Goal: Transaction & Acquisition: Download file/media

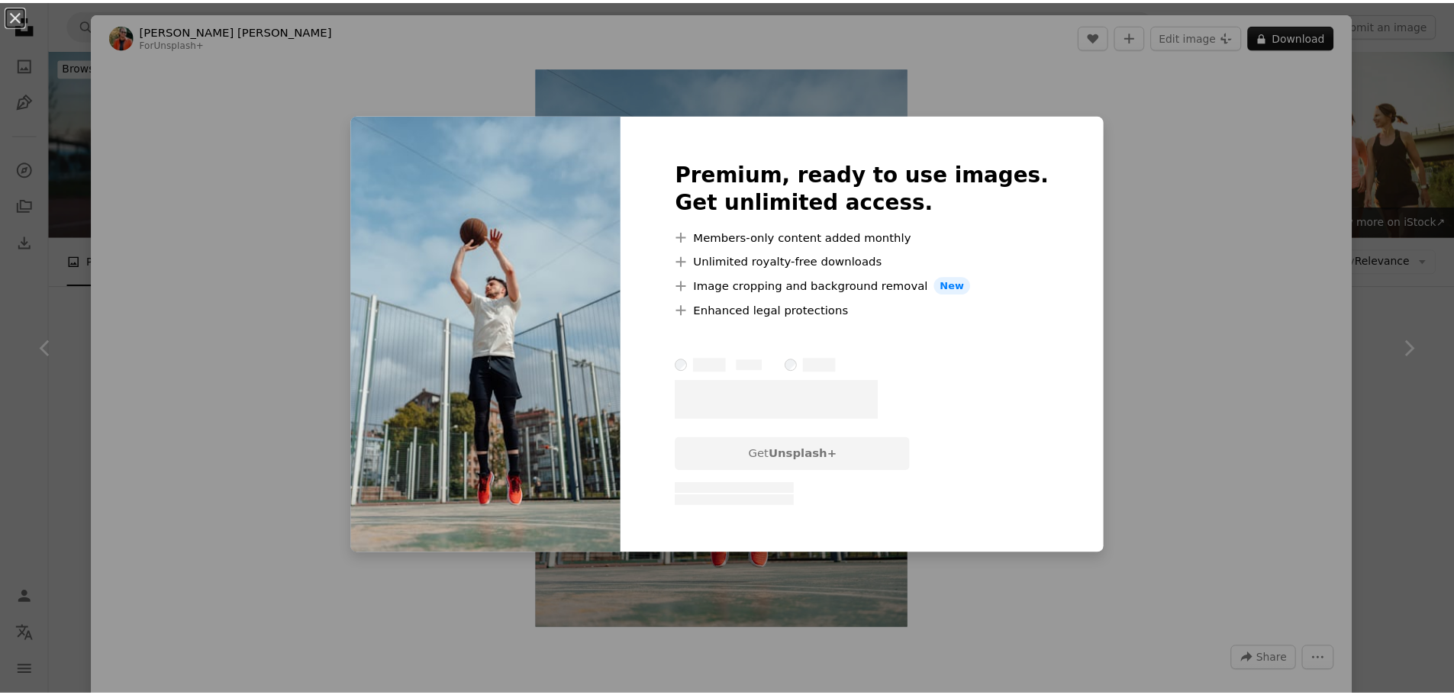
scroll to position [2901, 0]
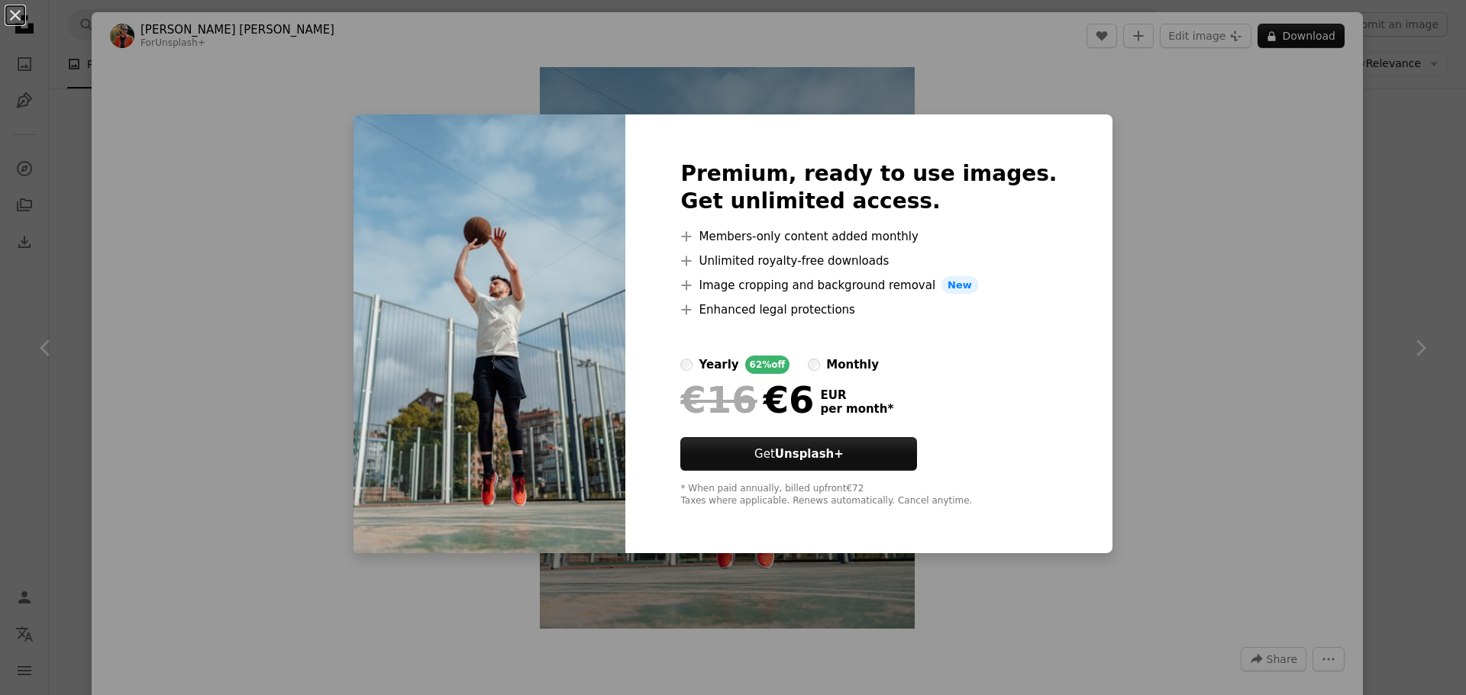
click at [1125, 349] on div "An X shape Premium, ready to use images. Get unlimited access. A plus sign Memb…" at bounding box center [733, 347] width 1466 height 695
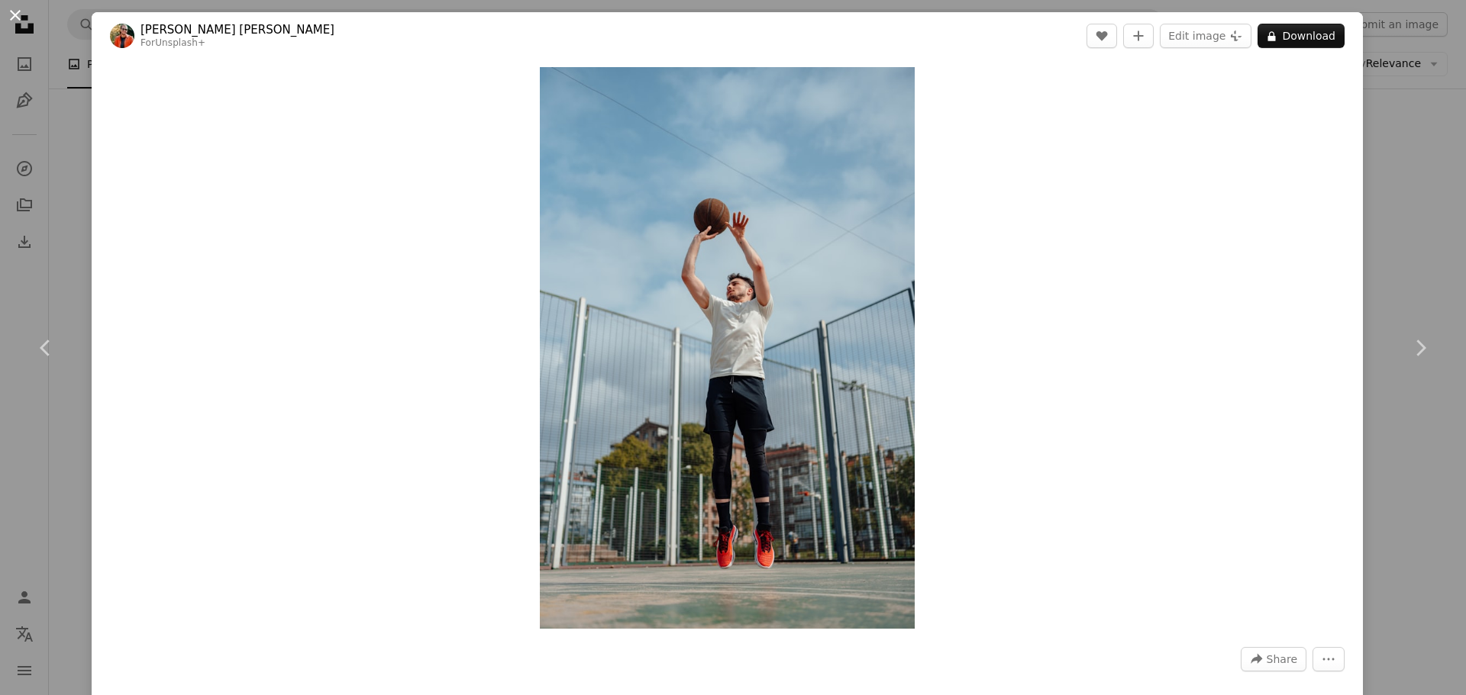
click at [24, 18] on button "An X shape" at bounding box center [15, 15] width 18 height 18
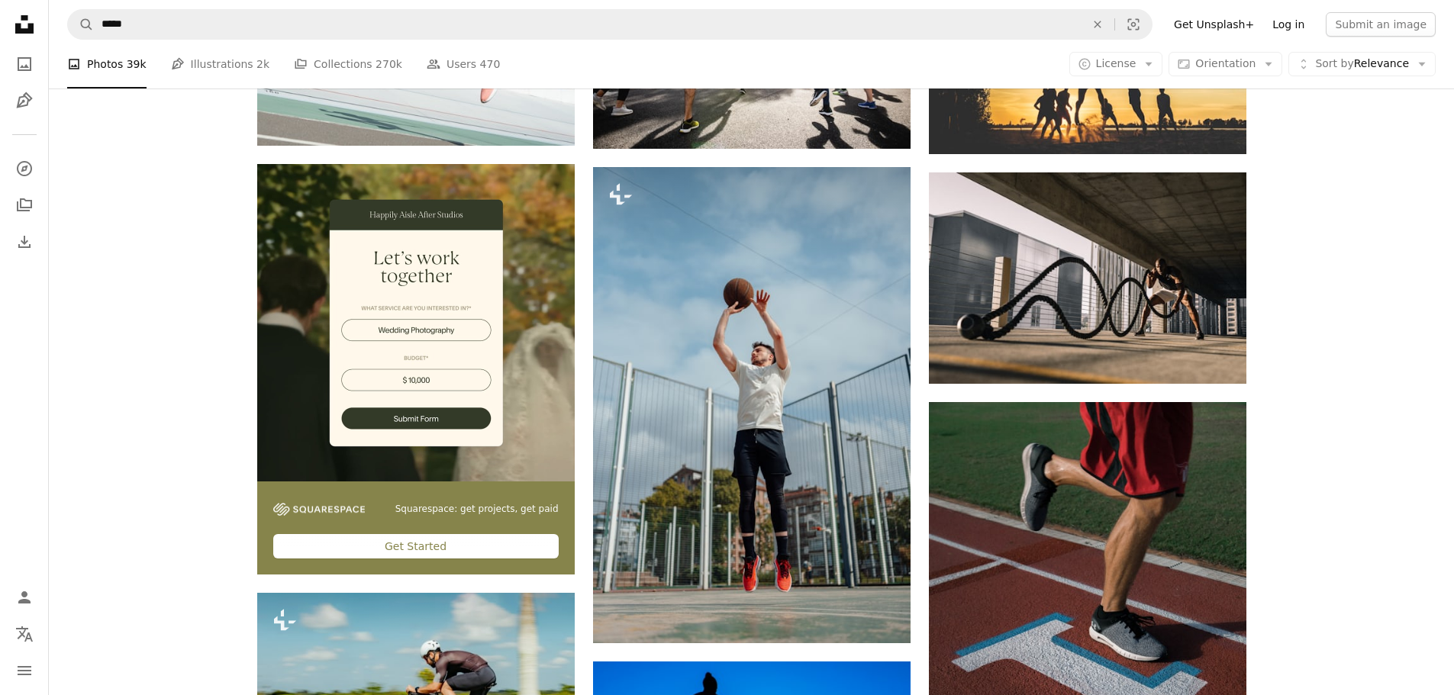
drag, startPoint x: 708, startPoint y: 295, endPoint x: 1285, endPoint y: 24, distance: 637.2
click at [1285, 24] on link "Log in" at bounding box center [1288, 24] width 50 height 24
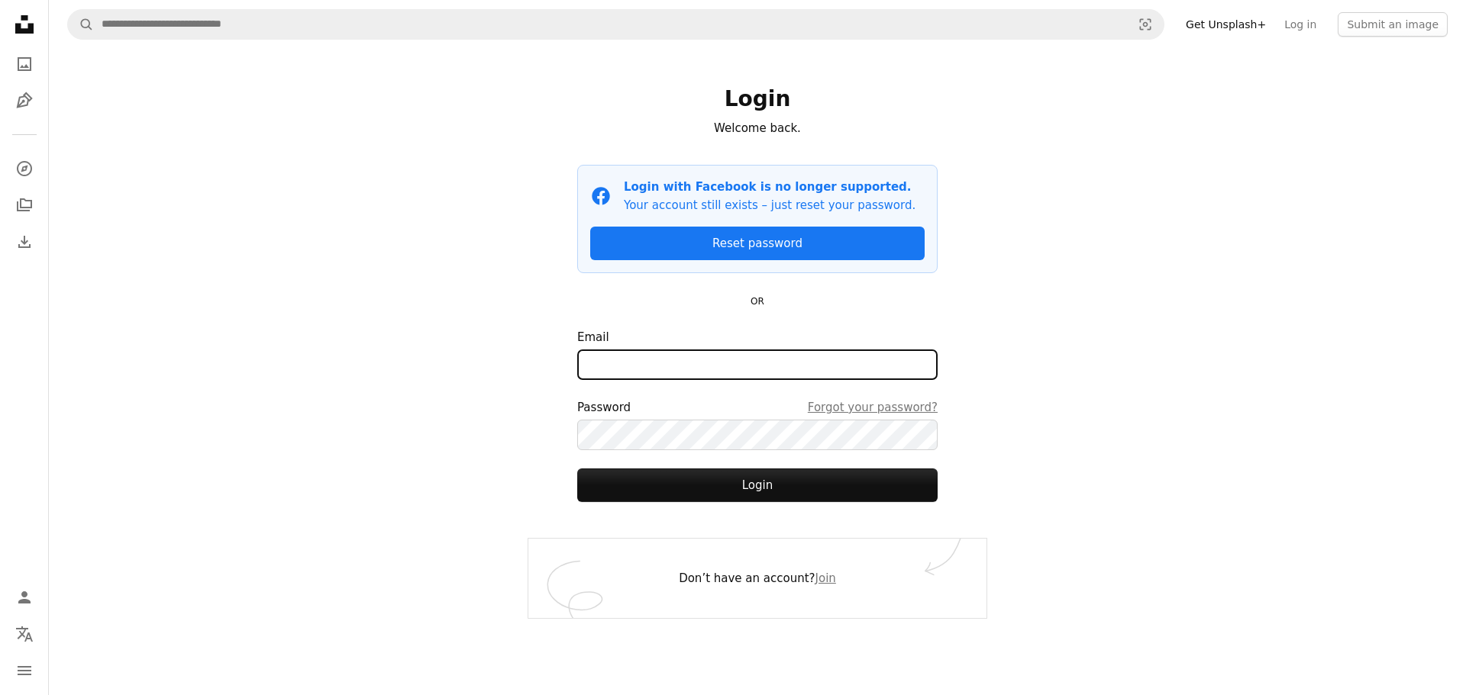
click at [603, 365] on input "Email" at bounding box center [757, 365] width 360 height 31
drag, startPoint x: 608, startPoint y: 368, endPoint x: 546, endPoint y: 306, distance: 88.0
click at [608, 368] on input "Email" at bounding box center [757, 365] width 360 height 31
click at [15, 24] on icon "Unsplash logo Unsplash Home" at bounding box center [24, 24] width 31 height 31
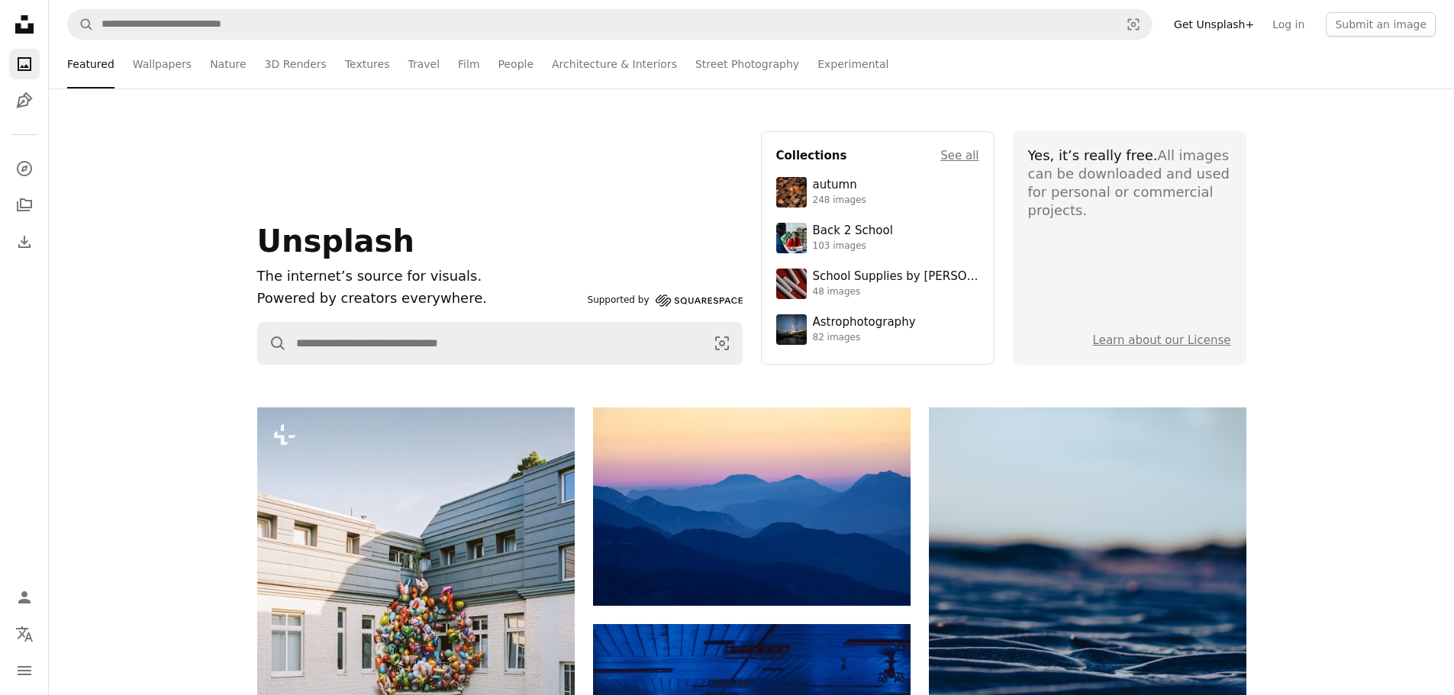
click at [1108, 187] on div "Yes, it’s really free. All images can be downloaded and used for personal or co…" at bounding box center [1129, 183] width 203 height 73
click at [1063, 143] on section "Yes, it’s really free. All images can be downloaded and used for personal or co…" at bounding box center [1130, 248] width 234 height 234
click at [1064, 189] on div "Yes, it’s really free. All images can be downloaded and used for personal or co…" at bounding box center [1129, 183] width 203 height 73
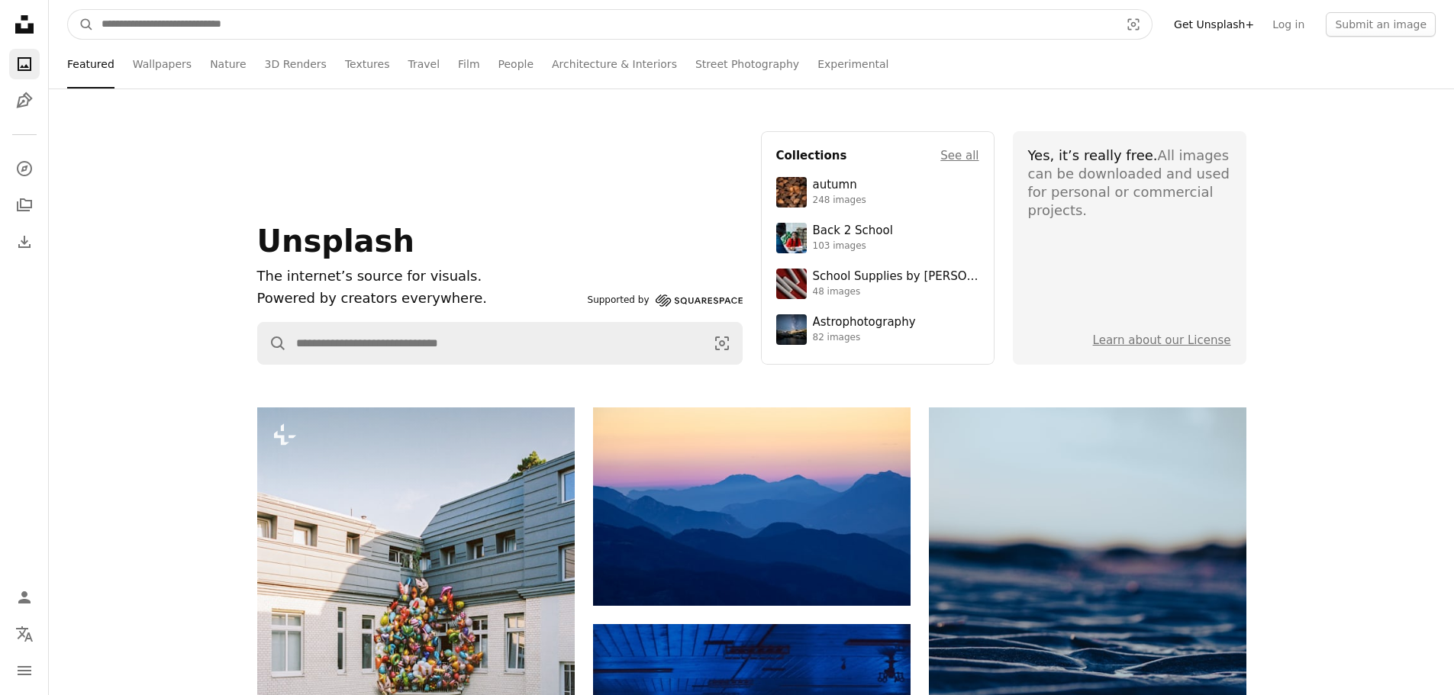
click at [185, 31] on input "Find visuals sitewide" at bounding box center [604, 24] width 1021 height 29
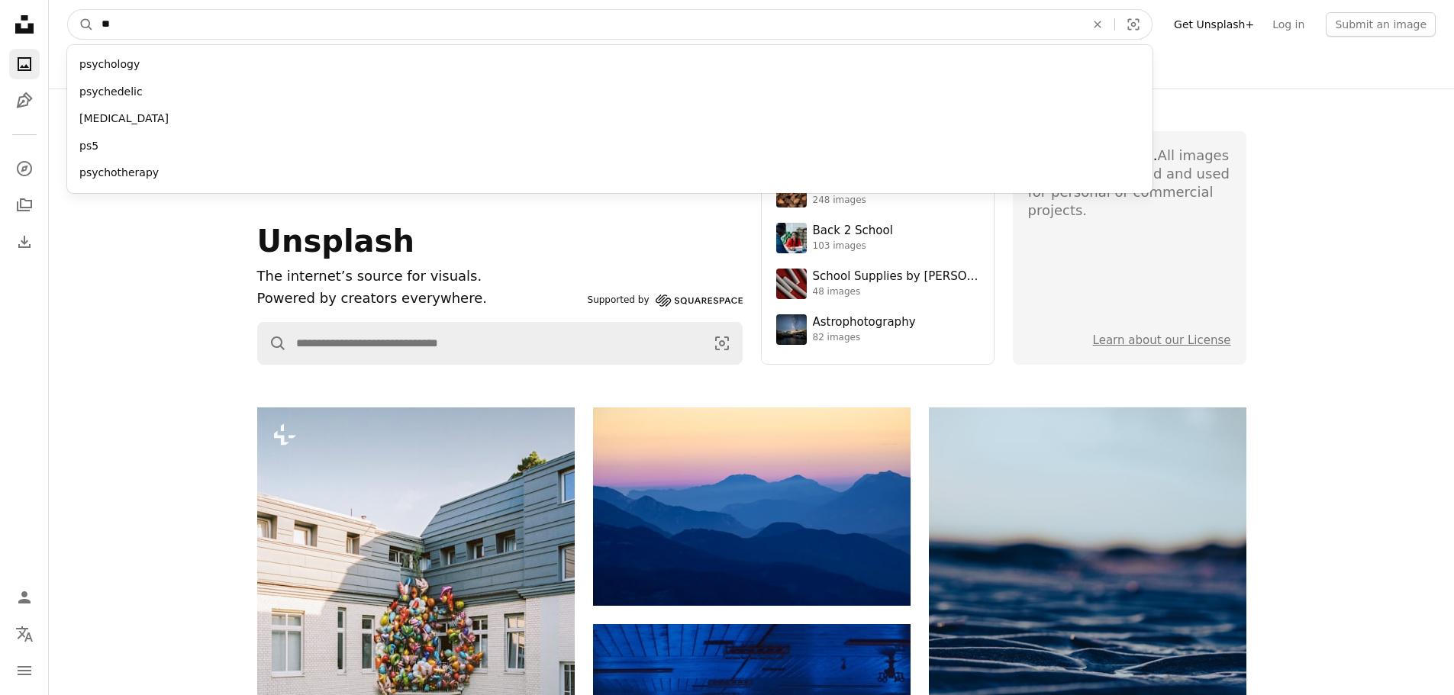
type input "*"
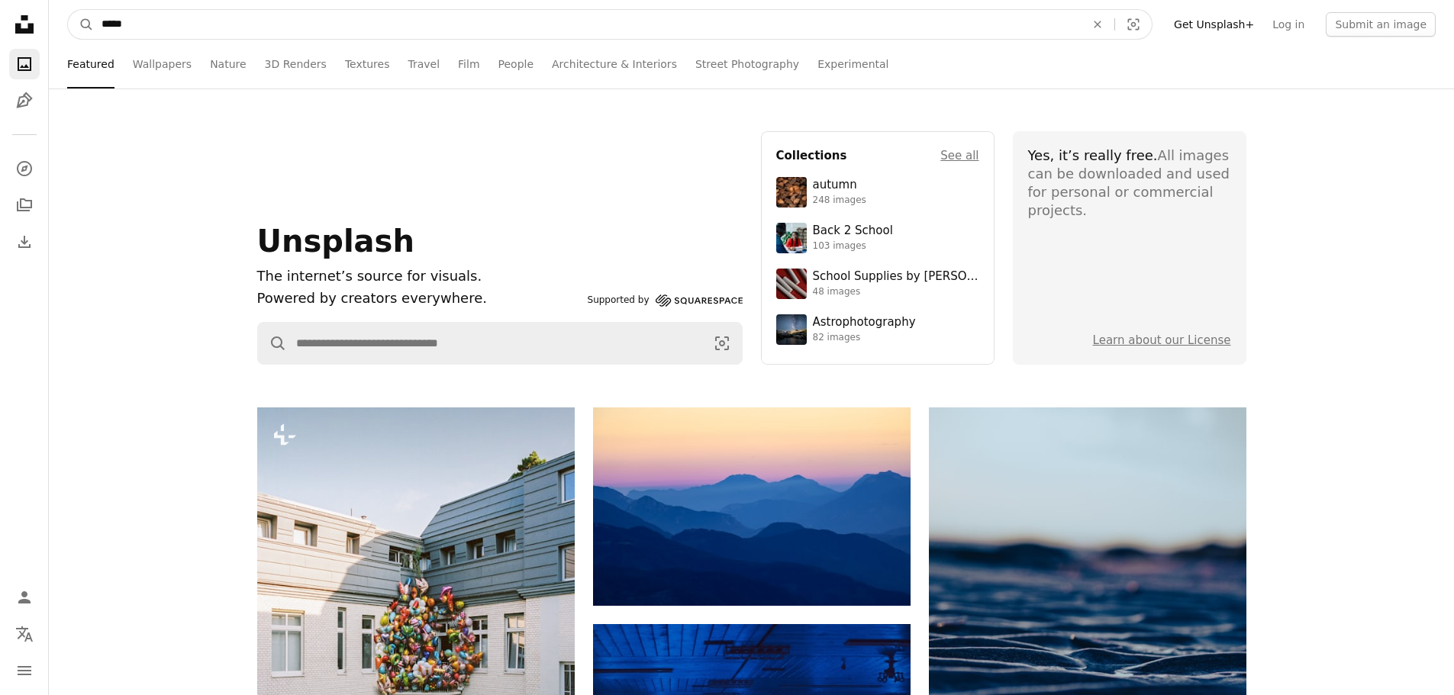
type input "*****"
click at [68, 10] on button "A magnifying glass" at bounding box center [81, 24] width 26 height 29
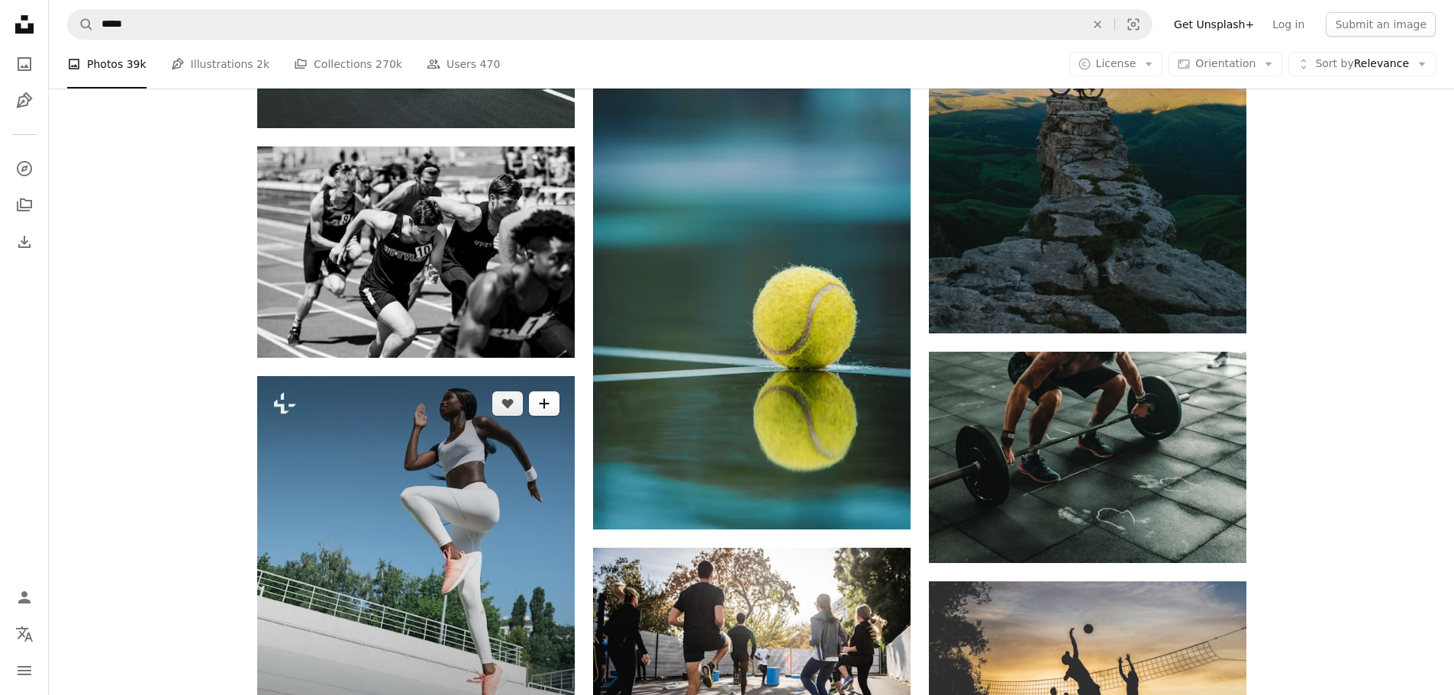
scroll to position [2519, 0]
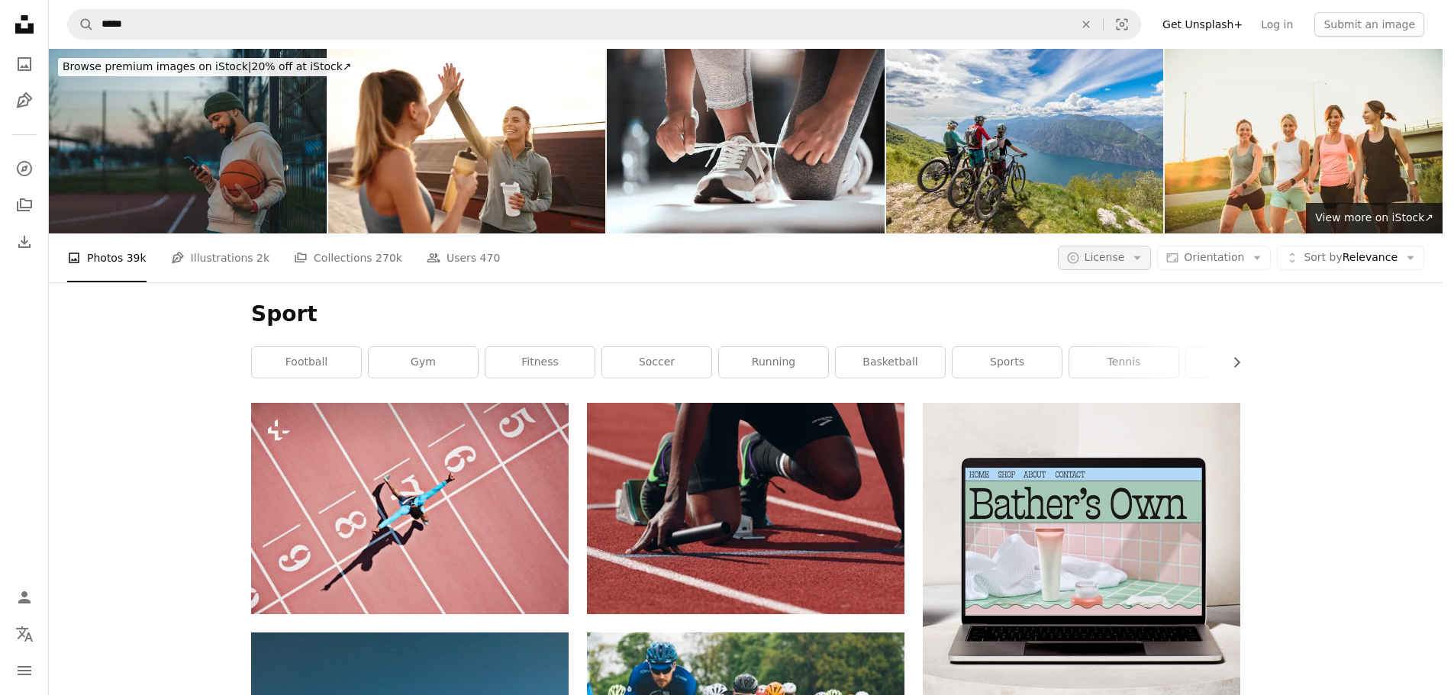
click at [1149, 246] on button "A copyright icon © License Arrow down" at bounding box center [1105, 258] width 94 height 24
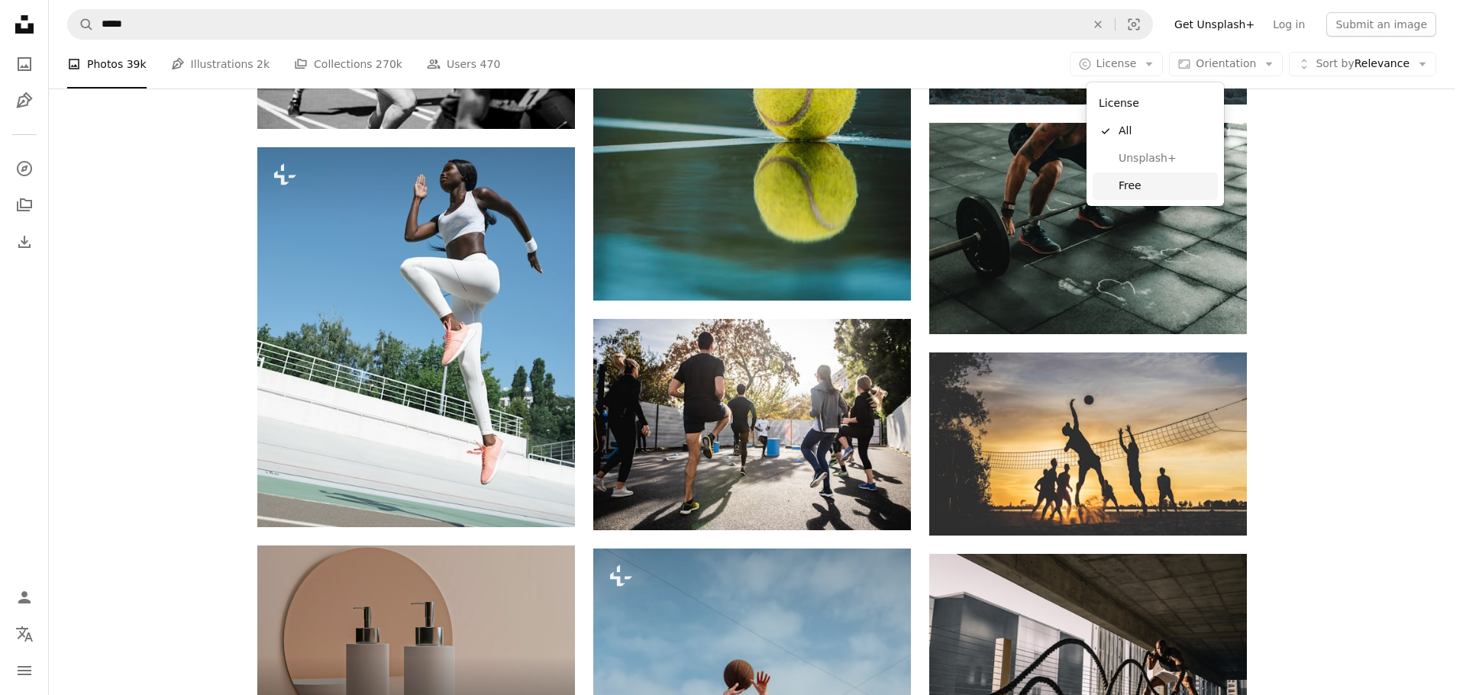
click at [1144, 184] on span "Free" at bounding box center [1164, 186] width 93 height 15
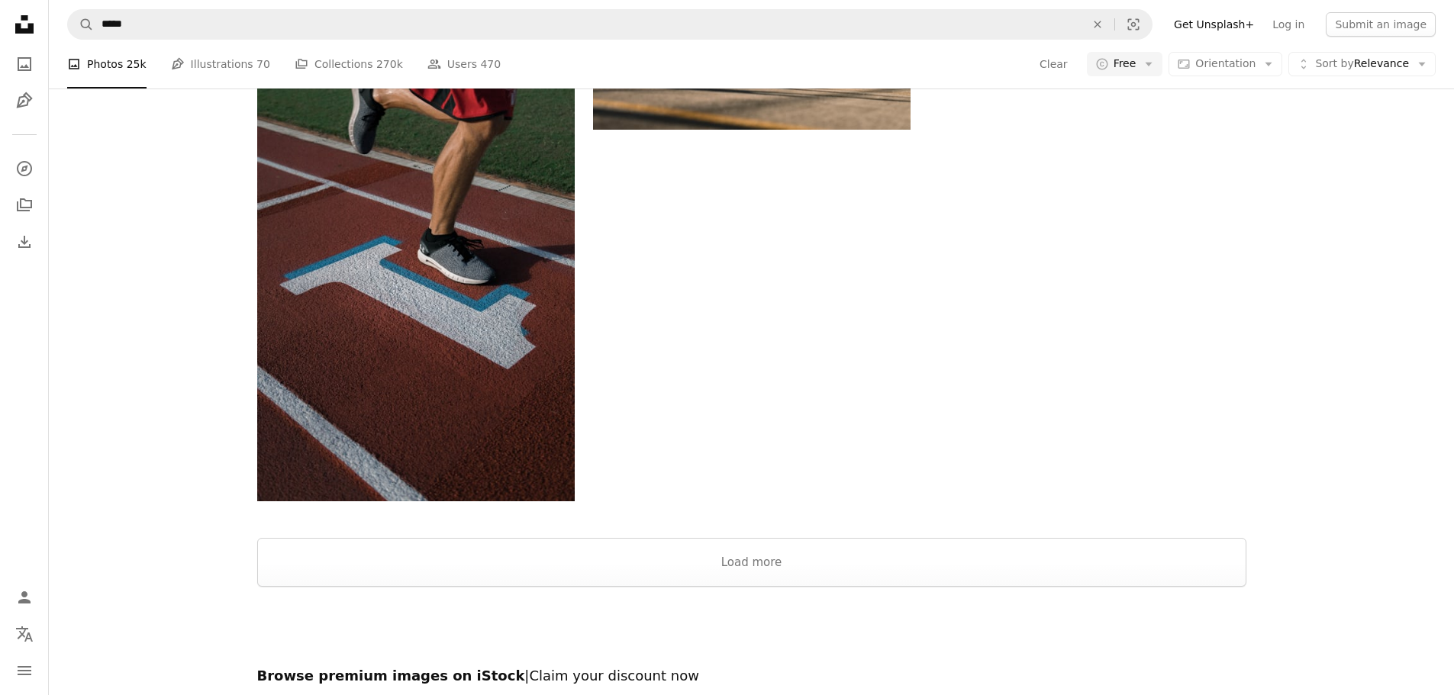
scroll to position [2748, 0]
click at [857, 538] on button "Load more" at bounding box center [751, 562] width 989 height 49
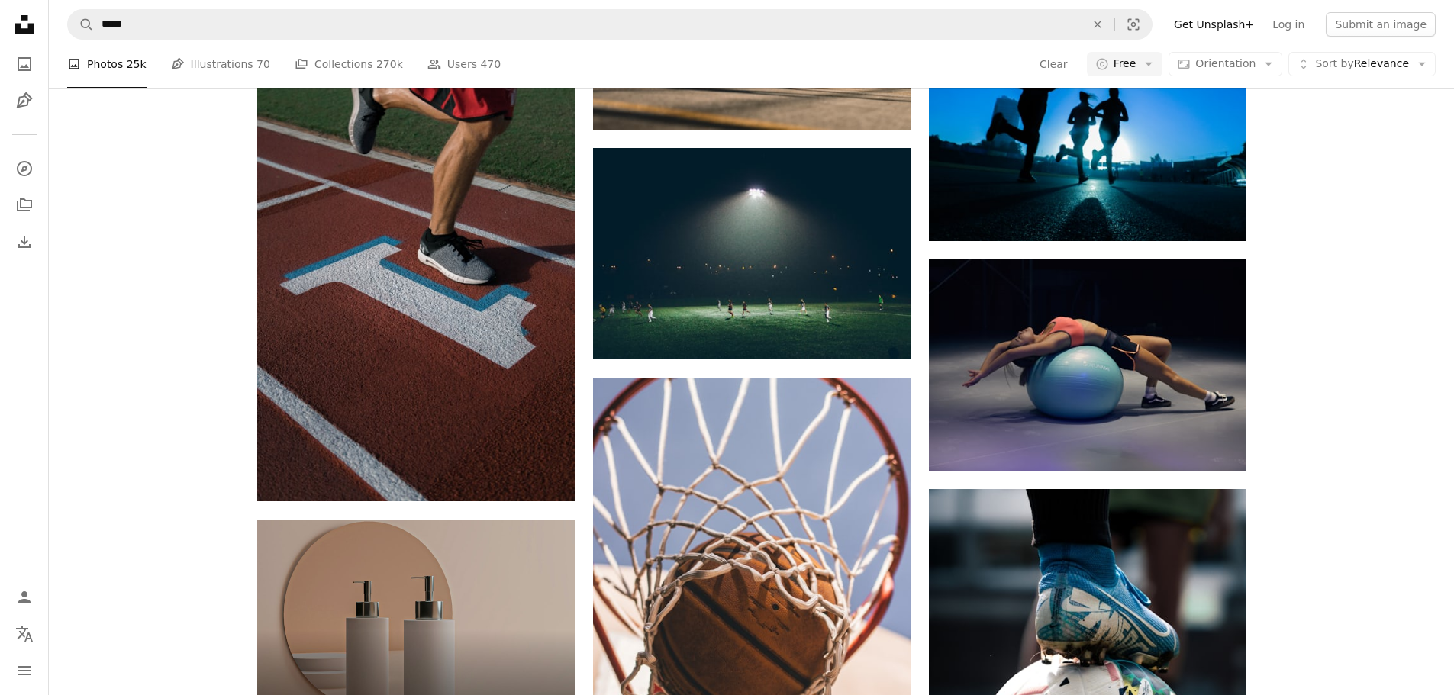
scroll to position [3359, 0]
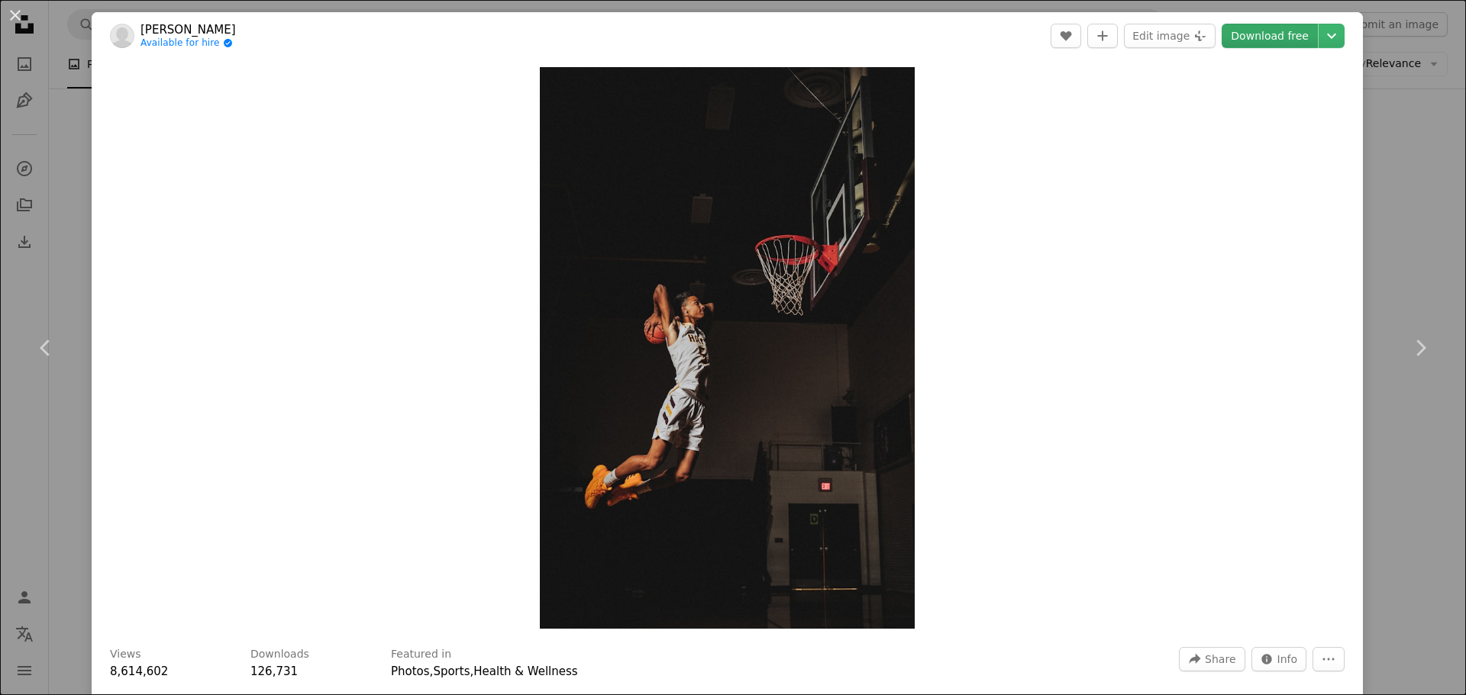
click at [1271, 40] on link "Download free" at bounding box center [1269, 36] width 96 height 24
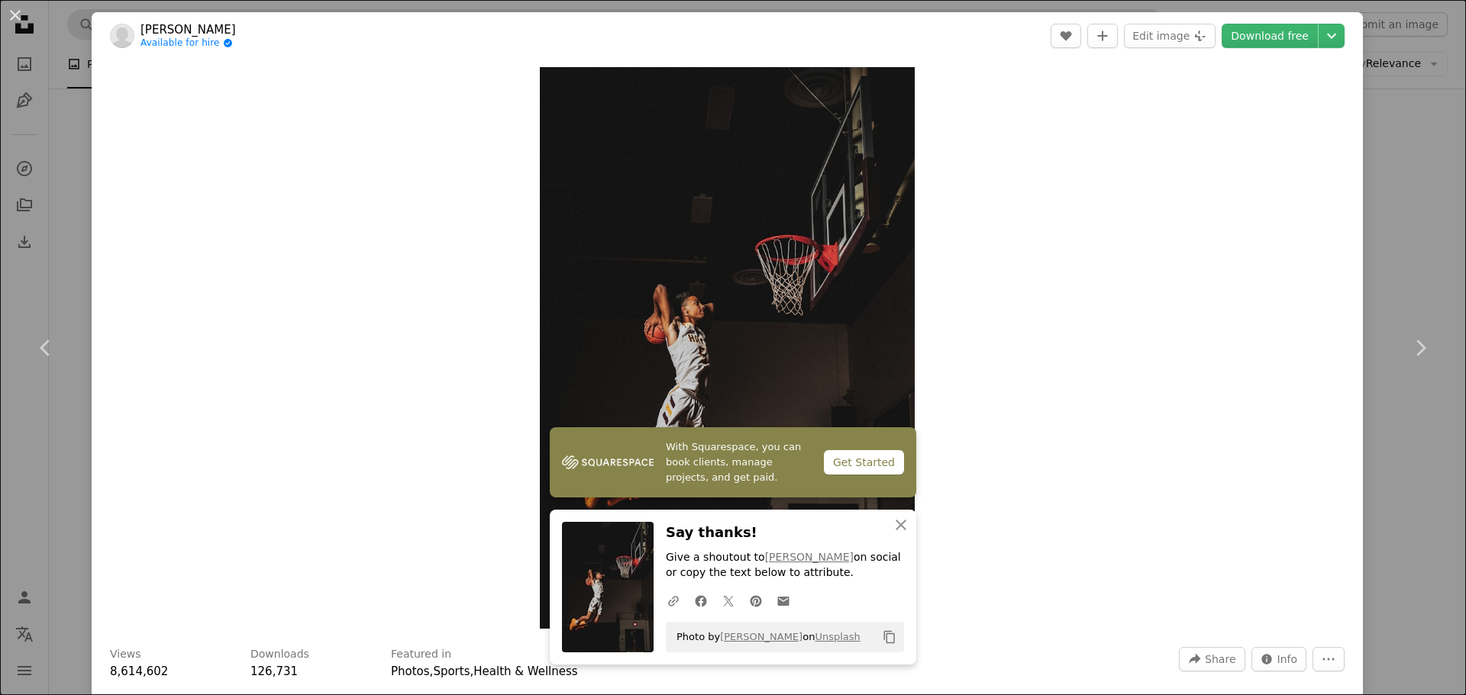
drag, startPoint x: 12, startPoint y: 25, endPoint x: 108, endPoint y: 24, distance: 95.4
click at [12, 24] on button "An X shape" at bounding box center [15, 15] width 18 height 18
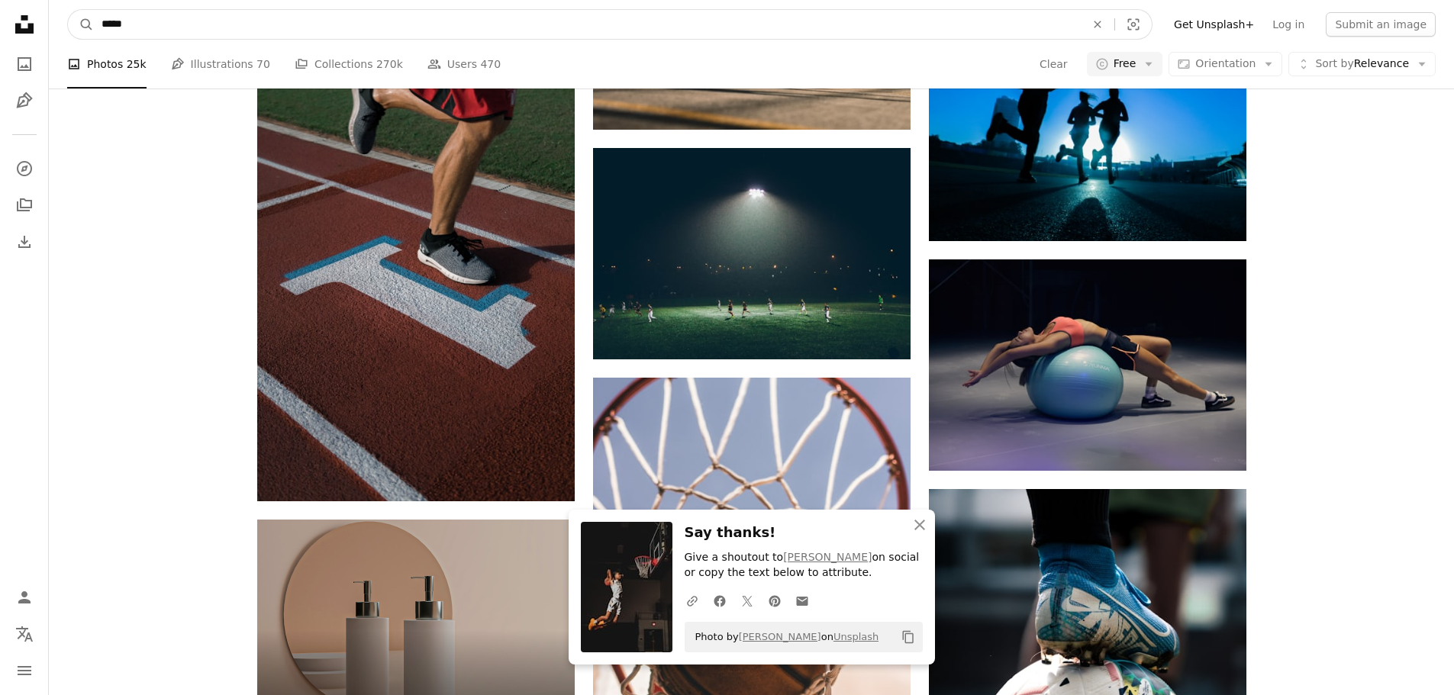
click at [115, 20] on input "*****" at bounding box center [587, 24] width 987 height 29
click at [116, 20] on input "*****" at bounding box center [587, 24] width 987 height 29
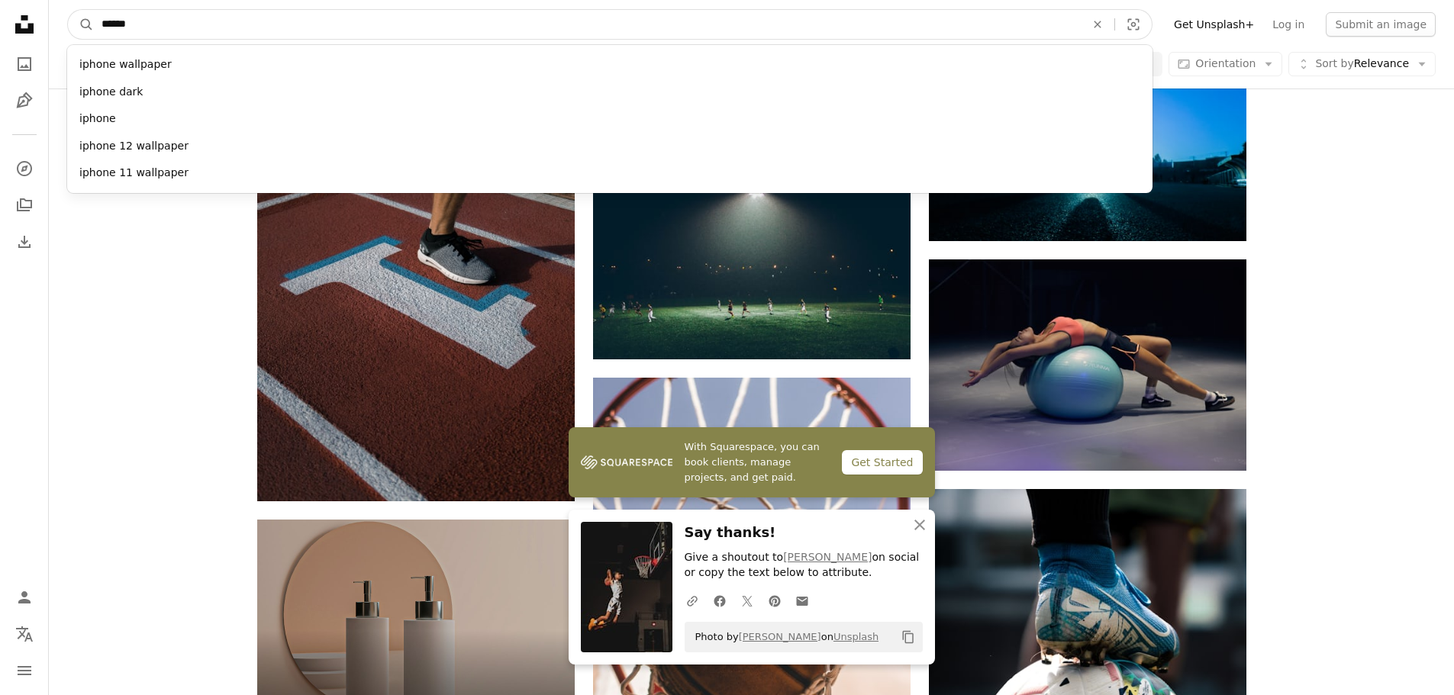
type input "******"
click at [68, 10] on button "A magnifying glass" at bounding box center [81, 24] width 26 height 29
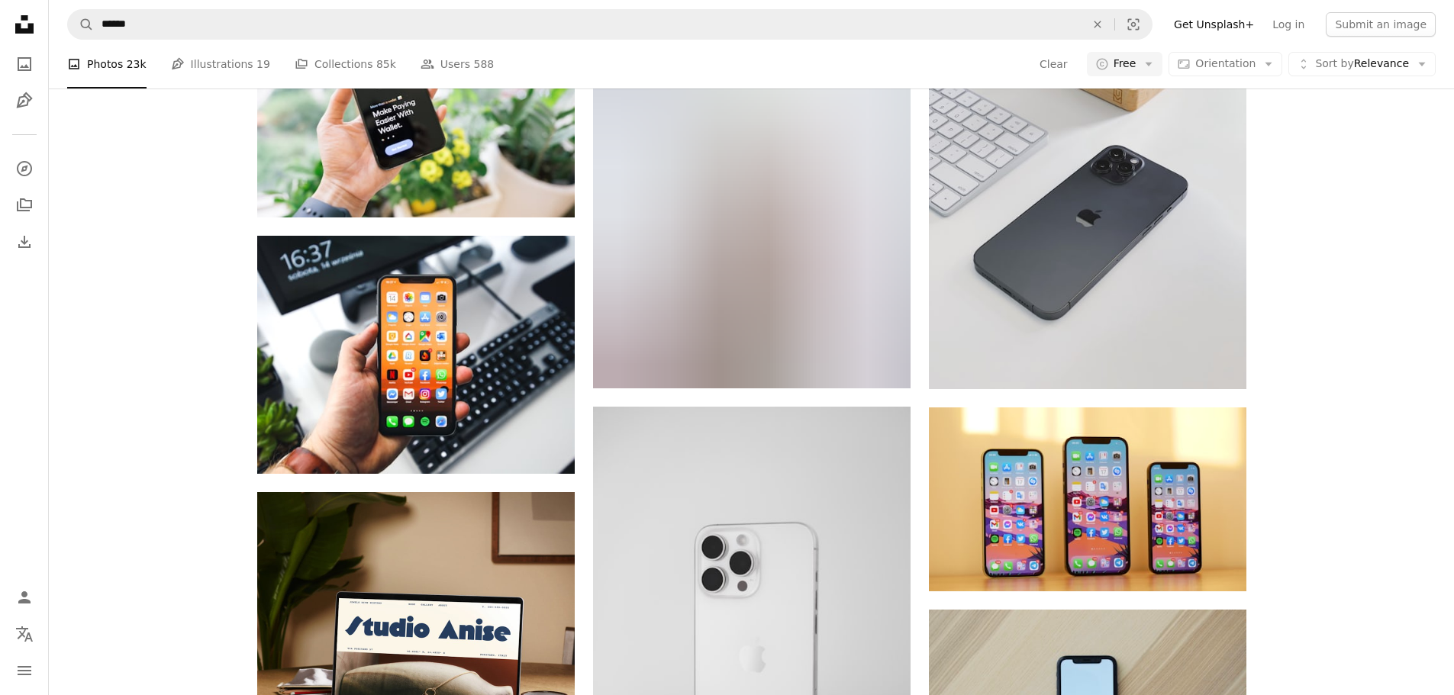
scroll to position [2061, 0]
